Goal: Task Accomplishment & Management: Complete application form

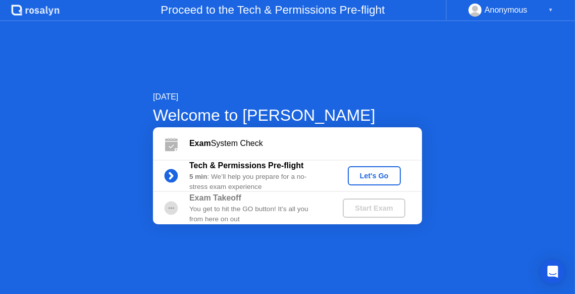
click at [379, 179] on div "Let's Go" at bounding box center [374, 176] width 45 height 8
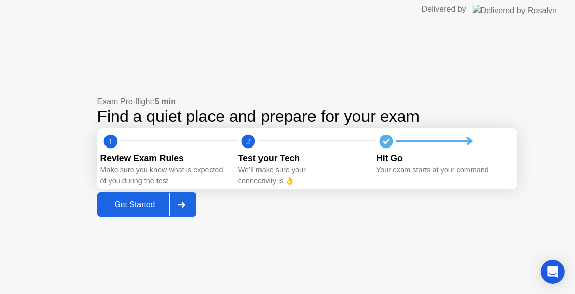
click at [112, 200] on div "Get Started" at bounding box center [134, 204] width 69 height 9
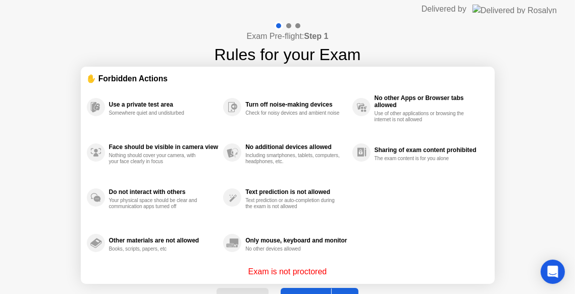
click at [338, 279] on section "✋ Forbidden Actions Use a private test area Somewhere quiet and undisturbed Fac…" at bounding box center [288, 175] width 414 height 217
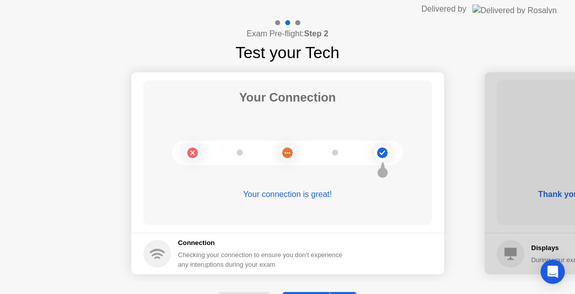
click at [438, 217] on main "Your Connection Your connection is great!" at bounding box center [287, 152] width 313 height 161
click at [274, 192] on div "Your connection is great!" at bounding box center [287, 194] width 289 height 12
drag, startPoint x: 518, startPoint y: 235, endPoint x: 433, endPoint y: 213, distance: 87.2
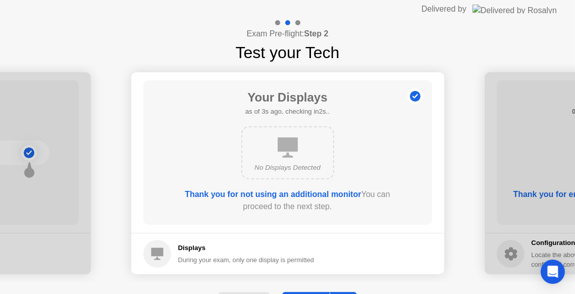
click at [290, 154] on icon at bounding box center [288, 147] width 20 height 20
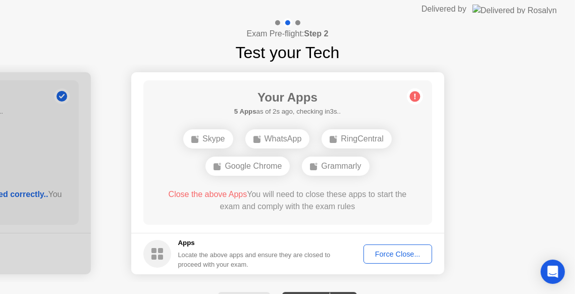
click at [402, 250] on div "Force Close..." at bounding box center [398, 254] width 62 height 8
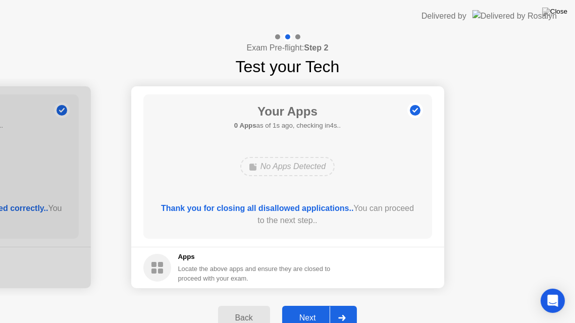
click at [301, 293] on div "Next" at bounding box center [307, 318] width 45 height 9
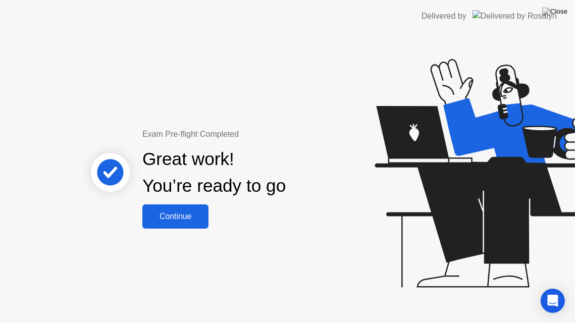
click at [183, 212] on div "Continue" at bounding box center [175, 216] width 60 height 9
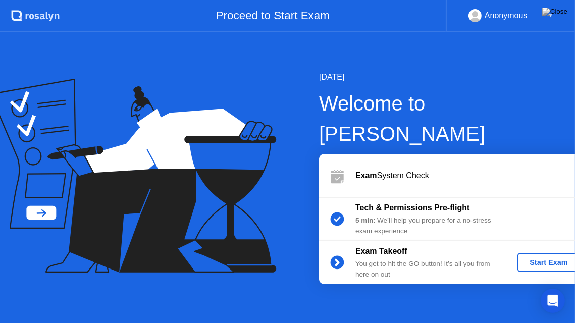
click at [524, 259] on div "Start Exam" at bounding box center [549, 263] width 54 height 8
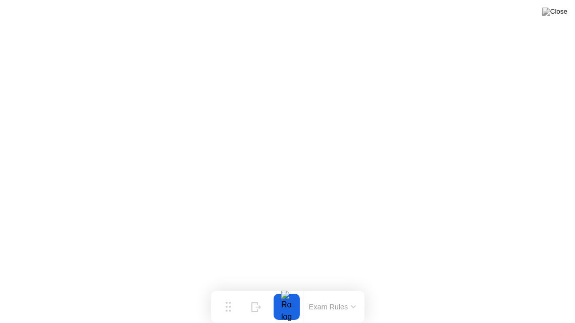
click at [328, 293] on button "Exam Rules" at bounding box center [333, 306] width 54 height 9
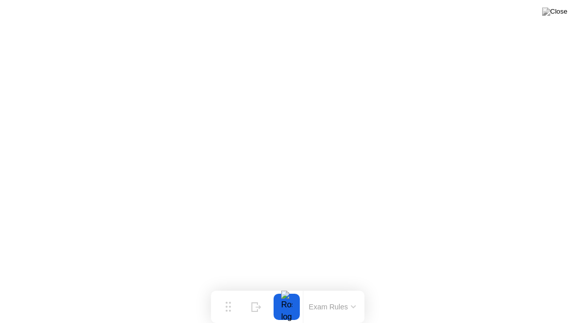
click at [351, 293] on icon at bounding box center [353, 307] width 4 height 2
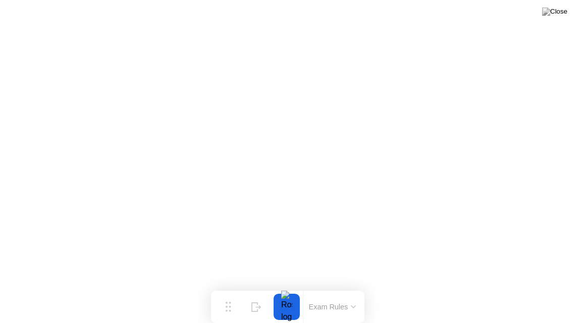
click at [314, 292] on div "Exam Rules" at bounding box center [332, 307] width 59 height 32
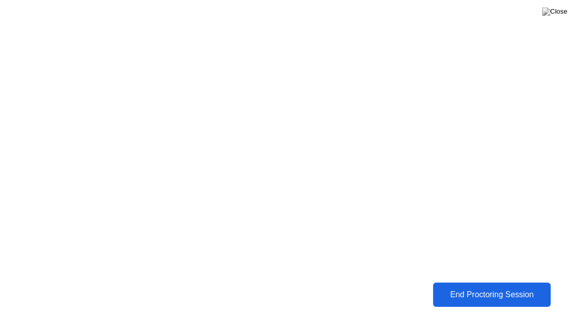
click at [480, 293] on div "End Proctoring Session" at bounding box center [492, 294] width 112 height 9
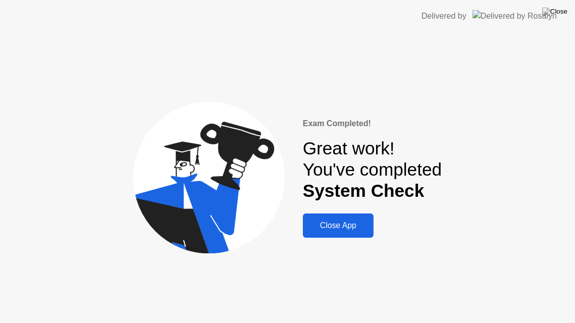
click at [337, 222] on div "Close App" at bounding box center [338, 225] width 65 height 9
